Goal: Task Accomplishment & Management: Use online tool/utility

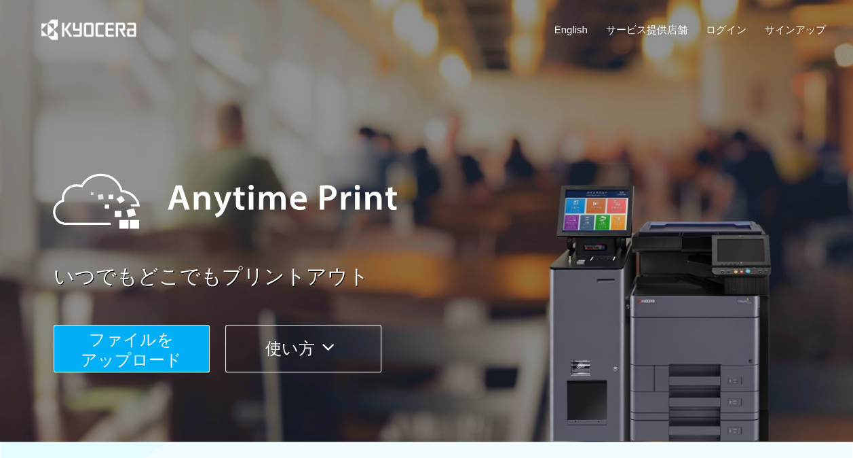
click at [179, 350] on span "ファイルを ​​アップロード" at bounding box center [131, 349] width 101 height 39
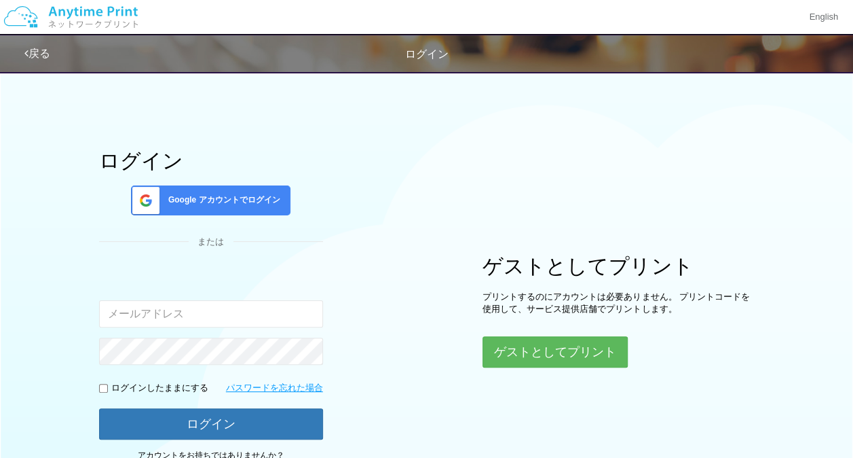
click at [563, 367] on div "ログイン Google アカウントでログイン または 入力されたメールアドレスまたはパスワードが正しくありません。 ログインしたままにする パスワードを忘れた…" at bounding box center [427, 268] width 815 height 409
click at [563, 366] on div "ログイン Google アカウントでログイン または 入力されたメールアドレスまたはパスワードが正しくありません。 ログインしたままにする パスワードを忘れた…" at bounding box center [427, 268] width 815 height 409
click at [560, 345] on button "ゲストとしてプリント" at bounding box center [555, 352] width 144 height 30
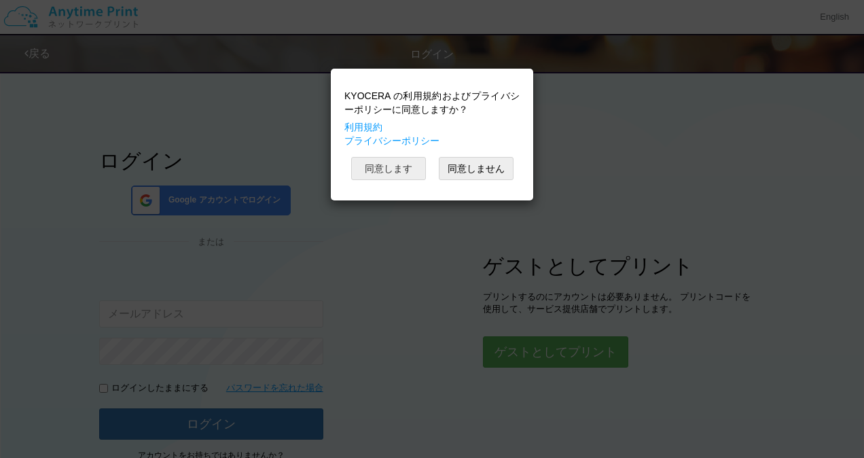
click at [383, 170] on button "同意します" at bounding box center [388, 168] width 75 height 23
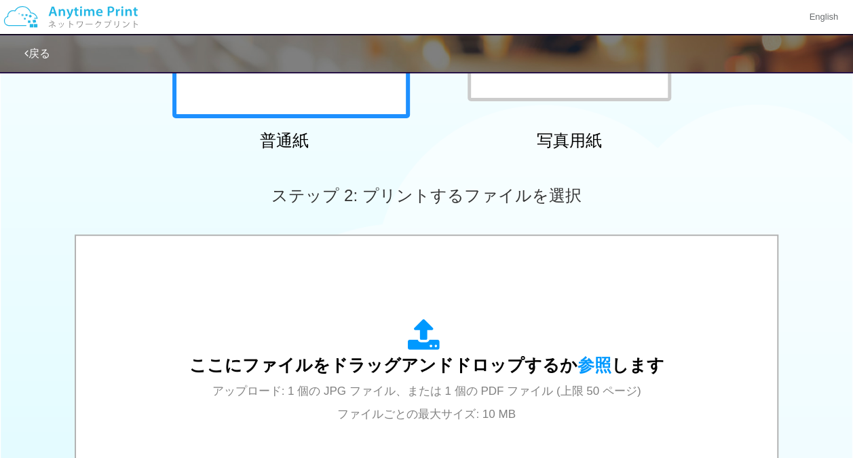
scroll to position [282, 0]
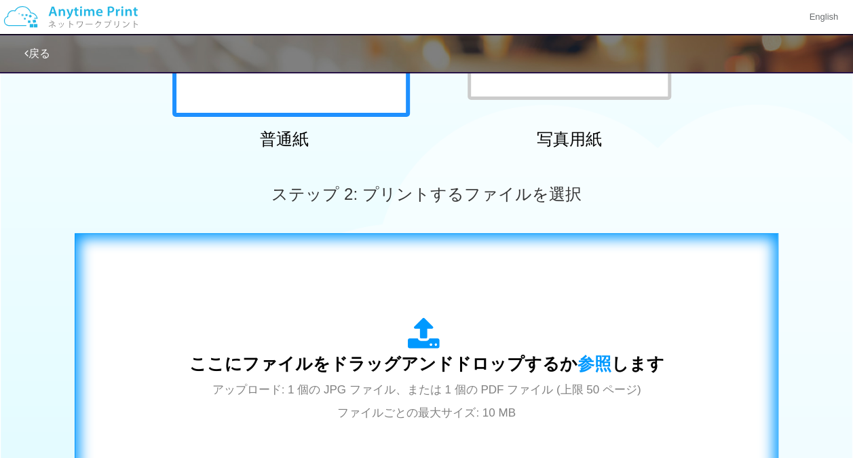
click at [409, 338] on icon at bounding box center [427, 334] width 38 height 34
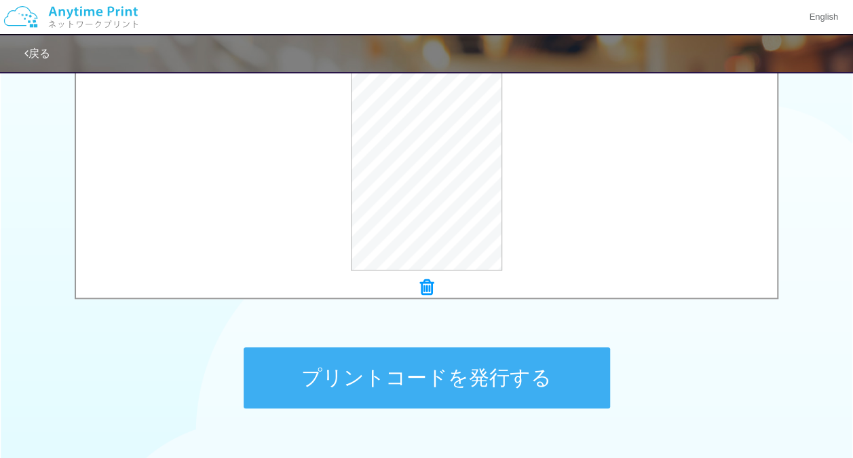
scroll to position [574, 0]
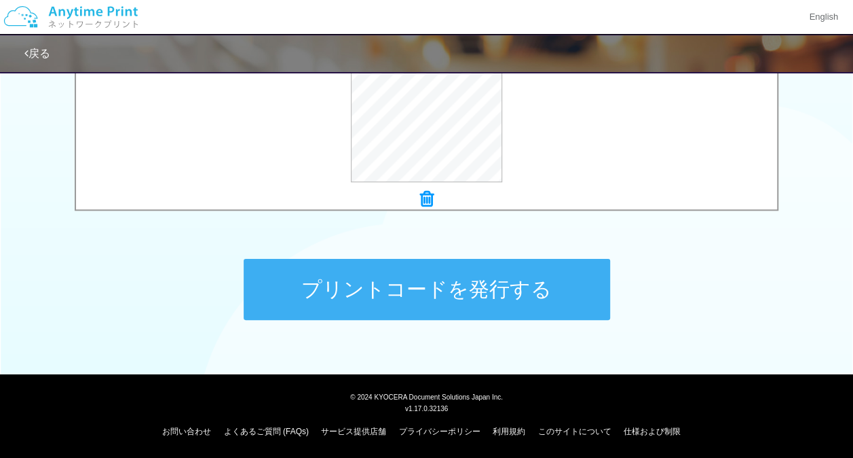
click at [464, 293] on button "プリントコードを発行する" at bounding box center [427, 289] width 367 height 61
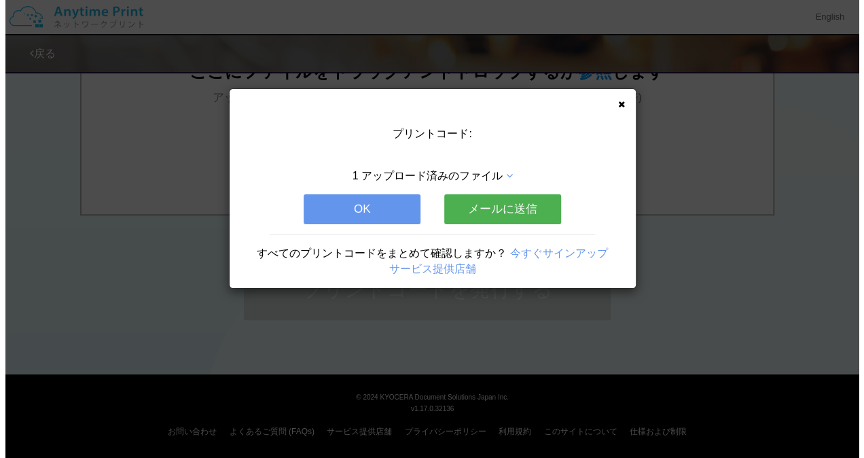
scroll to position [0, 0]
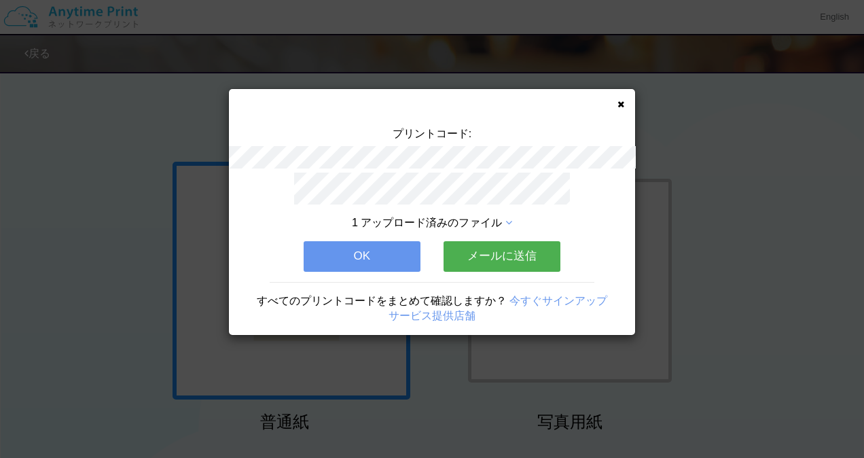
click at [368, 254] on button "OK" at bounding box center [361, 256] width 117 height 30
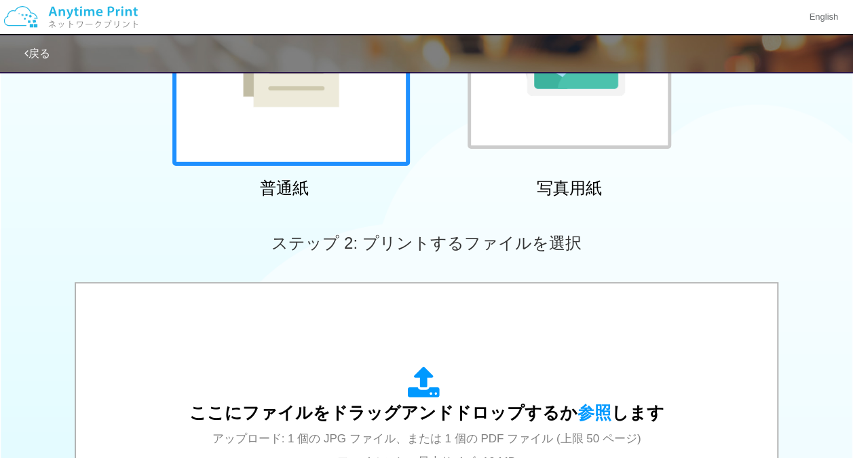
scroll to position [238, 0]
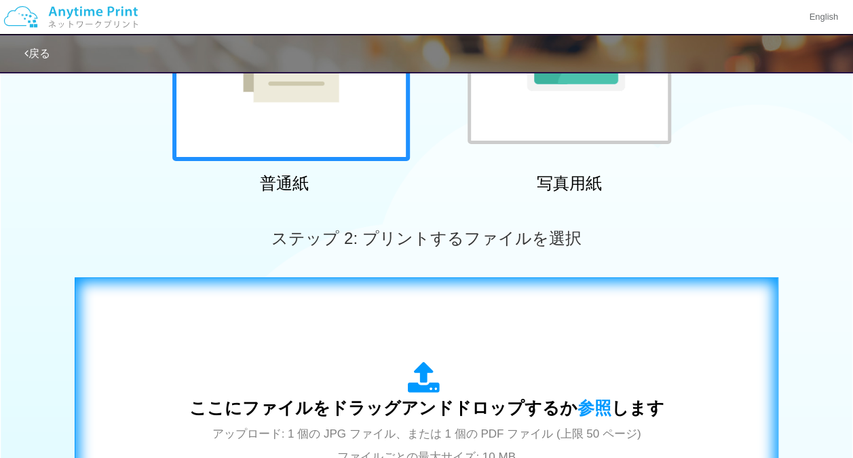
click at [394, 346] on div "ここにファイルをドラッグアンドドロップするか 参照 します アップロード: 1 個の JPG ファイル、または 1 個の PDF ファイル (上限 50 ペー…" at bounding box center [427, 414] width 676 height 246
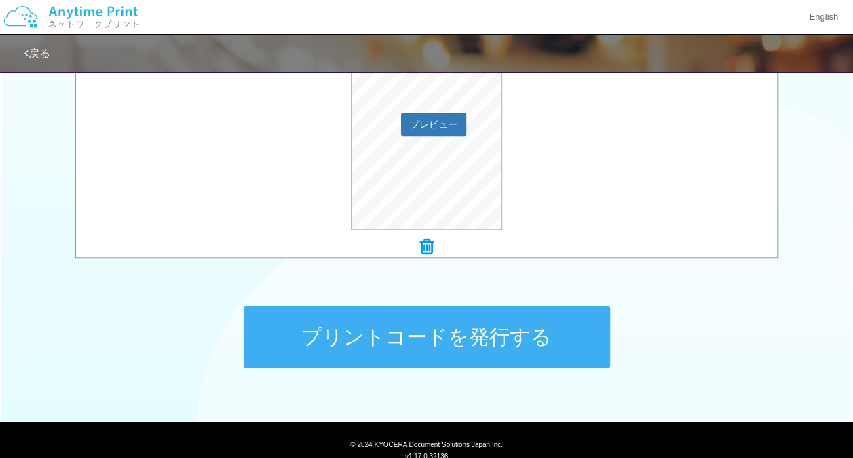
scroll to position [531, 0]
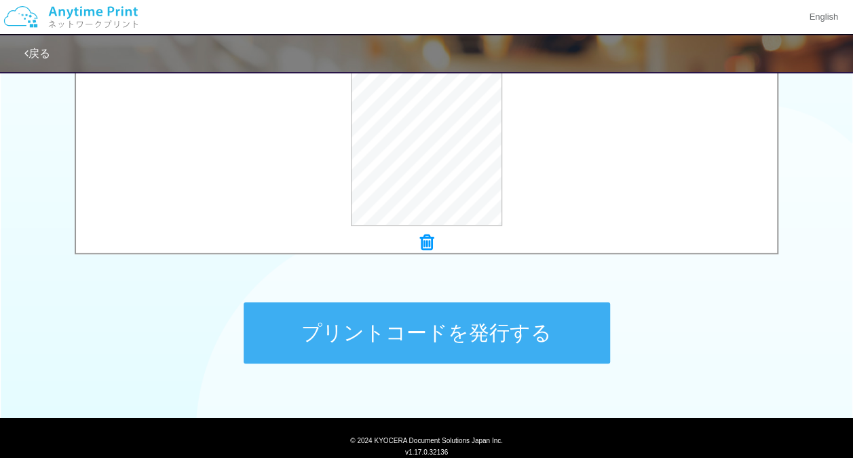
click at [401, 348] on button "プリントコードを発行する" at bounding box center [427, 332] width 367 height 61
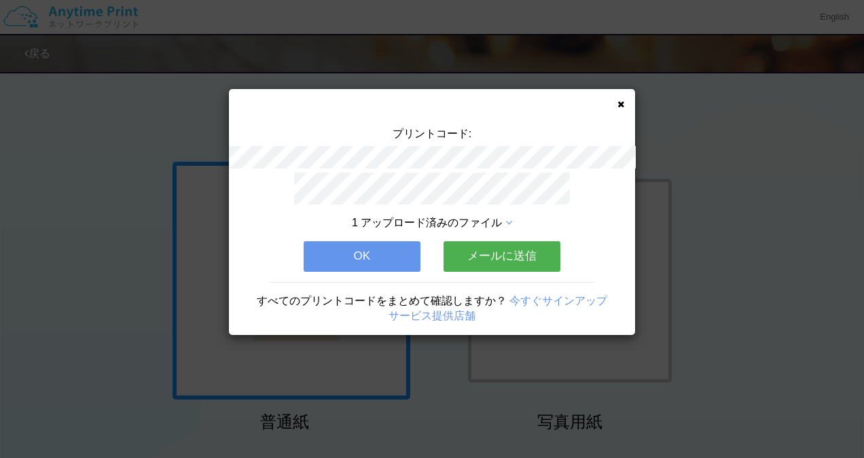
click at [353, 247] on button "OK" at bounding box center [361, 256] width 117 height 30
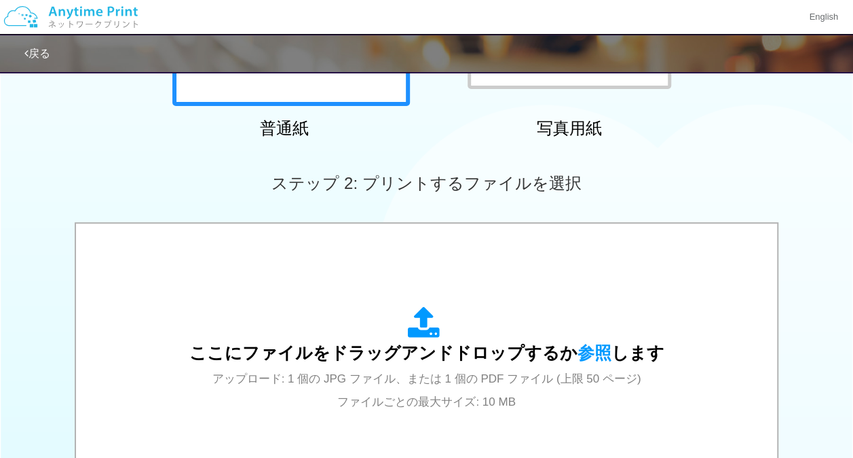
scroll to position [295, 0]
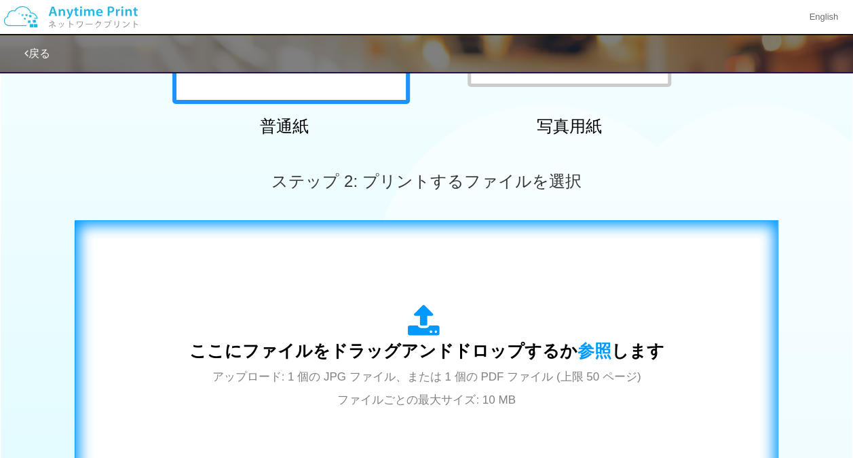
click at [369, 319] on div "ここにファイルをドラッグアンドドロップするか 参照 します アップロード: 1 個の JPG ファイル、または 1 個の PDF ファイル (上限 50 ペー…" at bounding box center [426, 357] width 475 height 106
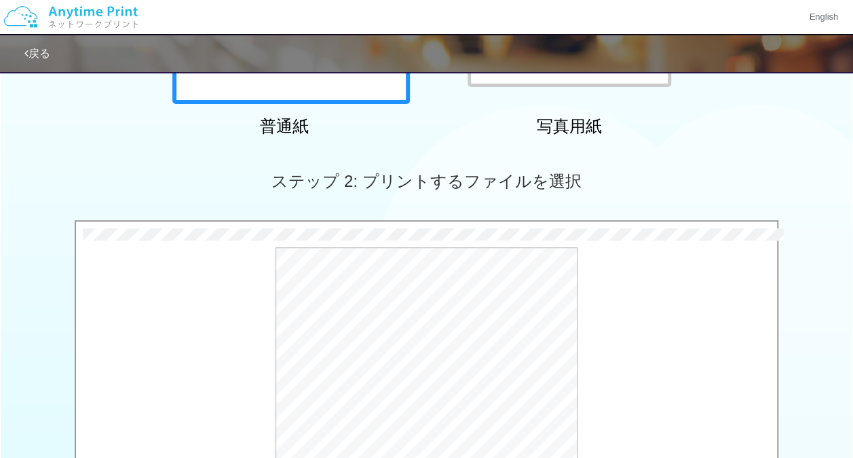
scroll to position [574, 0]
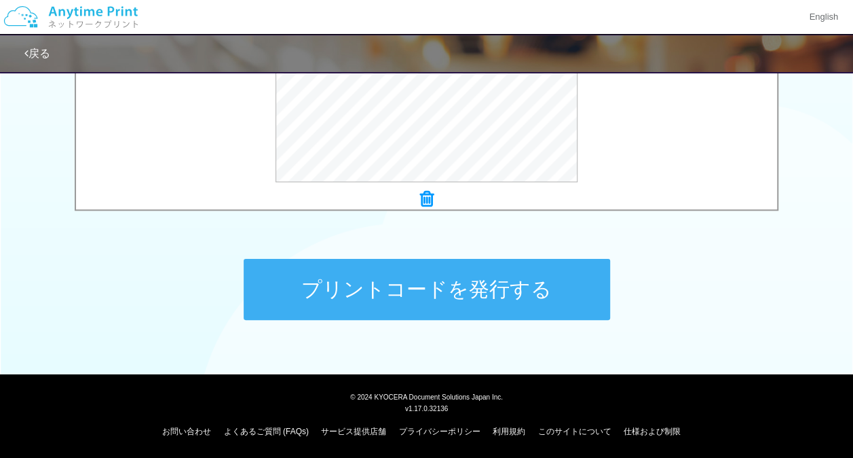
click at [437, 304] on button "プリントコードを発行する" at bounding box center [427, 289] width 367 height 61
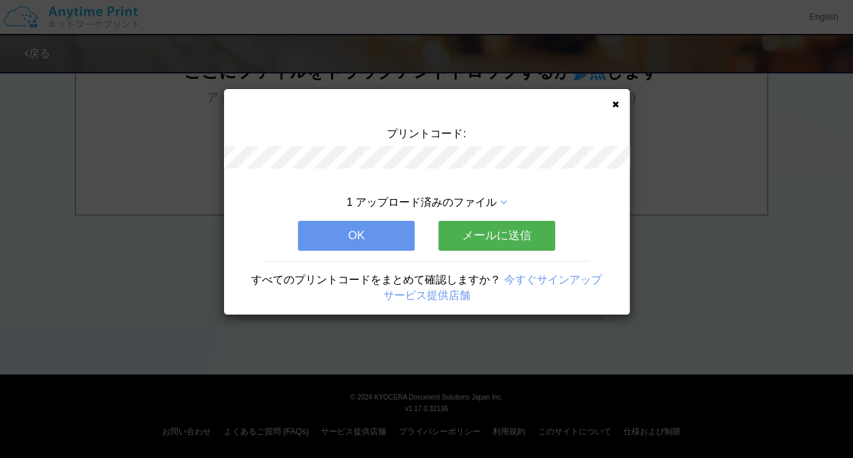
scroll to position [0, 0]
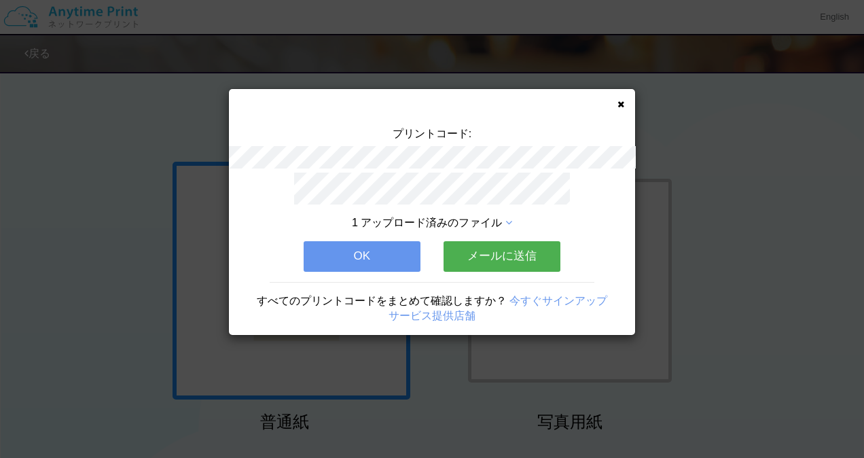
click at [401, 241] on button "OK" at bounding box center [361, 256] width 117 height 30
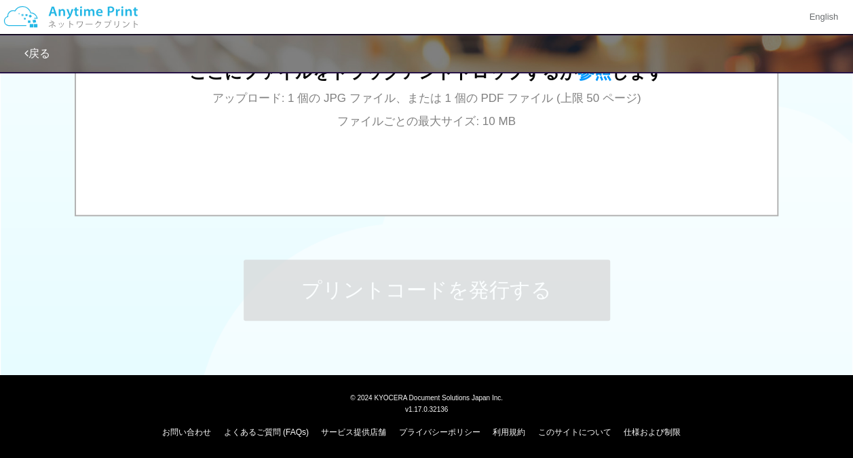
scroll to position [574, 0]
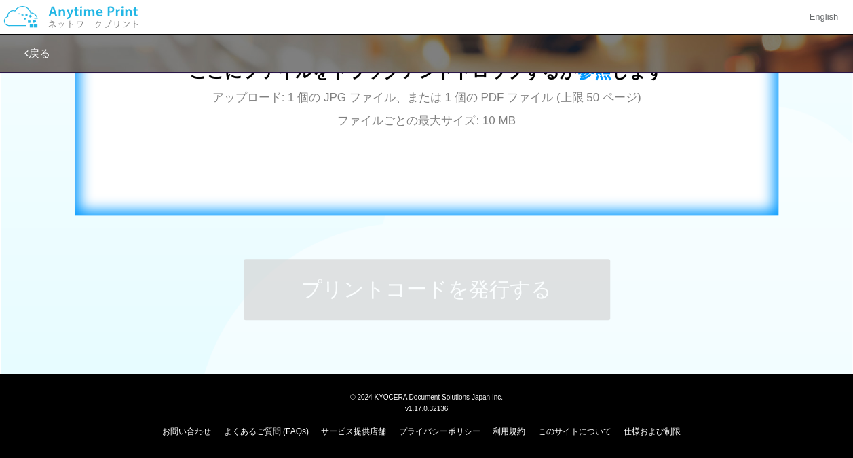
click at [428, 166] on div "ここにファイルをドラッグアンドドロップするか 参照 します アップロード: 1 個の JPG ファイル、または 1 個の PDF ファイル (上限 50 ペー…" at bounding box center [427, 78] width 676 height 246
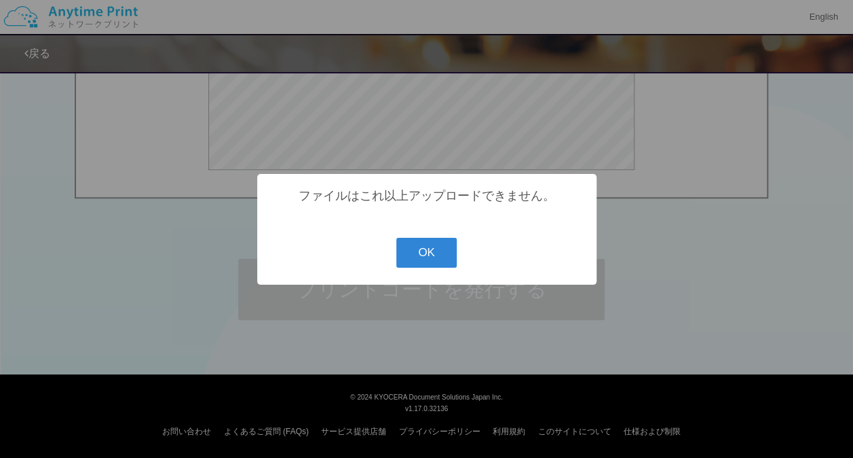
scroll to position [300, 0]
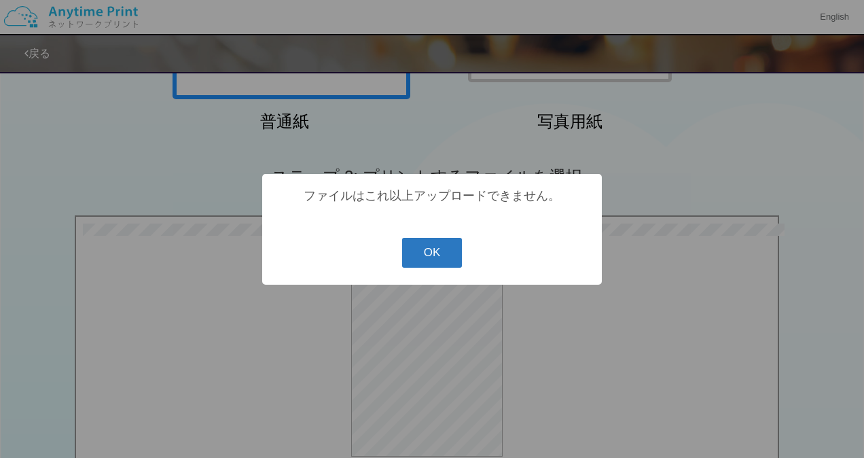
click at [425, 258] on button "OK" at bounding box center [432, 253] width 60 height 30
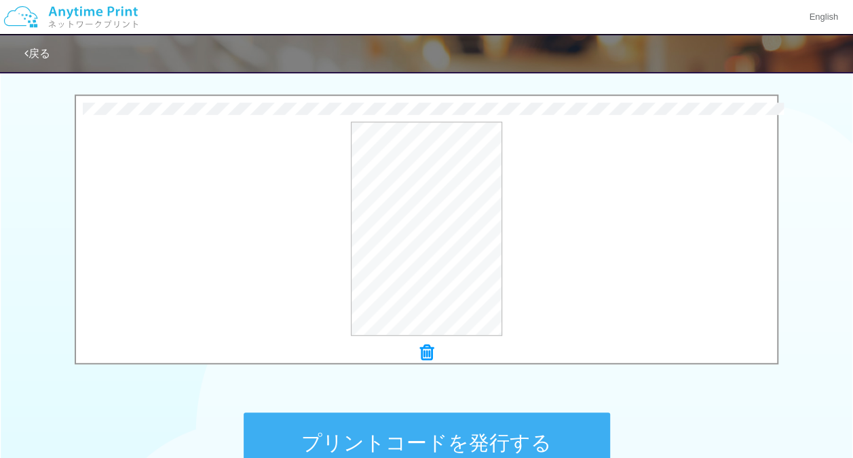
scroll to position [421, 0]
click at [426, 353] on icon at bounding box center [427, 353] width 14 height 18
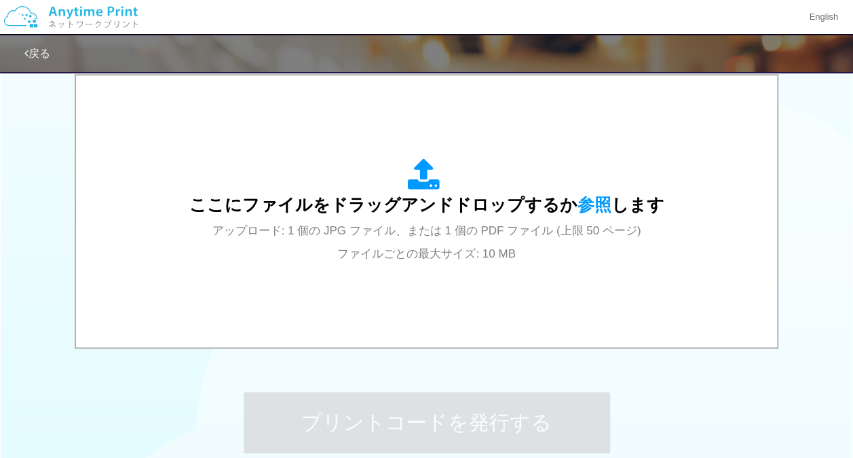
scroll to position [440, 0]
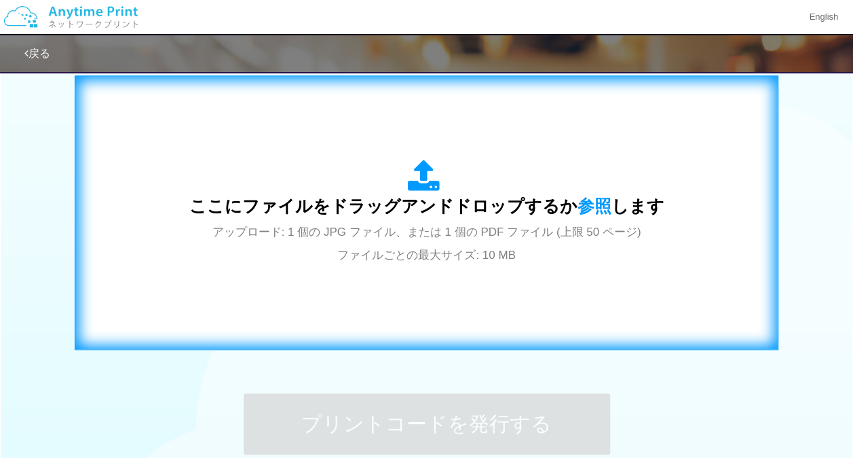
click at [433, 296] on div "ここにファイルをドラッグアンドドロップするか 参照 します アップロード: 1 個の JPG ファイル、または 1 個の PDF ファイル (上限 50 ペー…" at bounding box center [427, 213] width 676 height 246
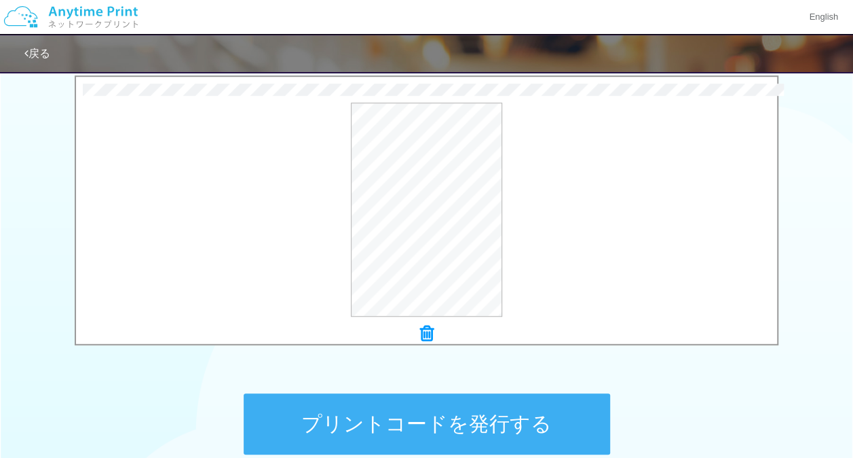
click at [422, 430] on button "プリントコードを発行する" at bounding box center [427, 423] width 367 height 61
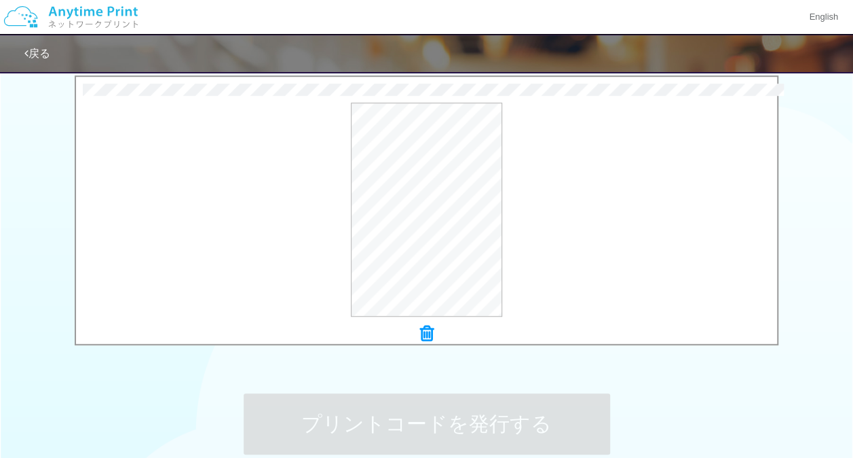
scroll to position [0, 0]
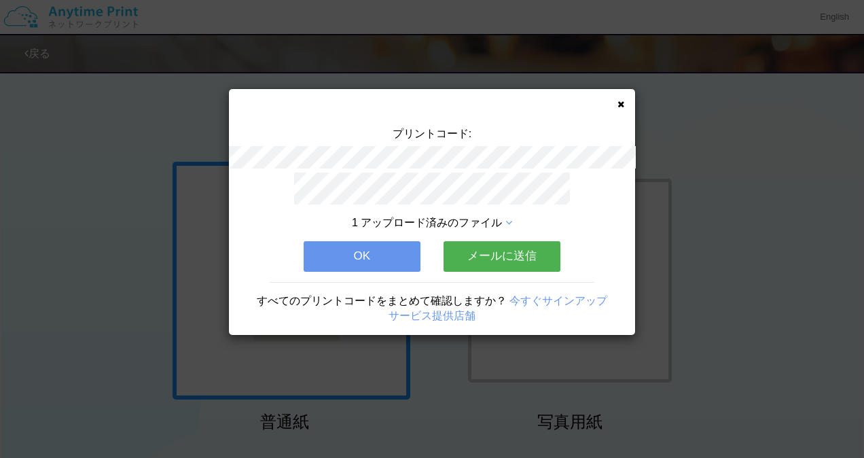
click at [368, 250] on button "OK" at bounding box center [361, 256] width 117 height 30
